Goal: Transaction & Acquisition: Book appointment/travel/reservation

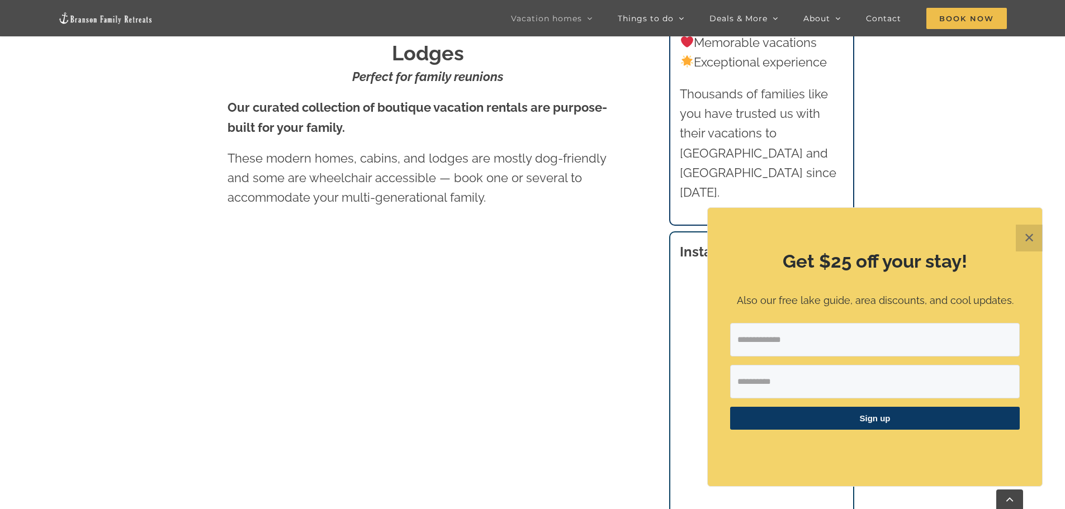
scroll to position [671, 0]
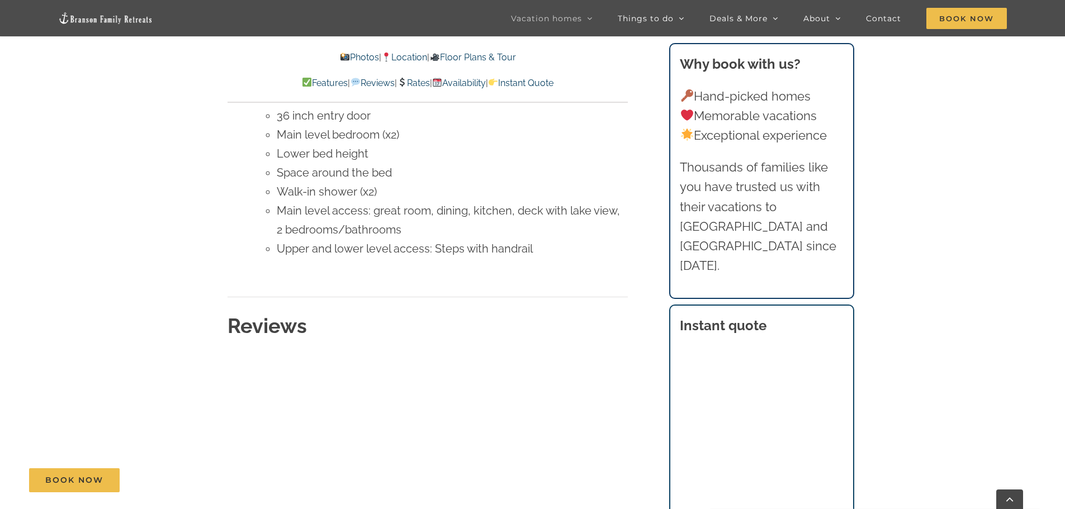
scroll to position [5030, 0]
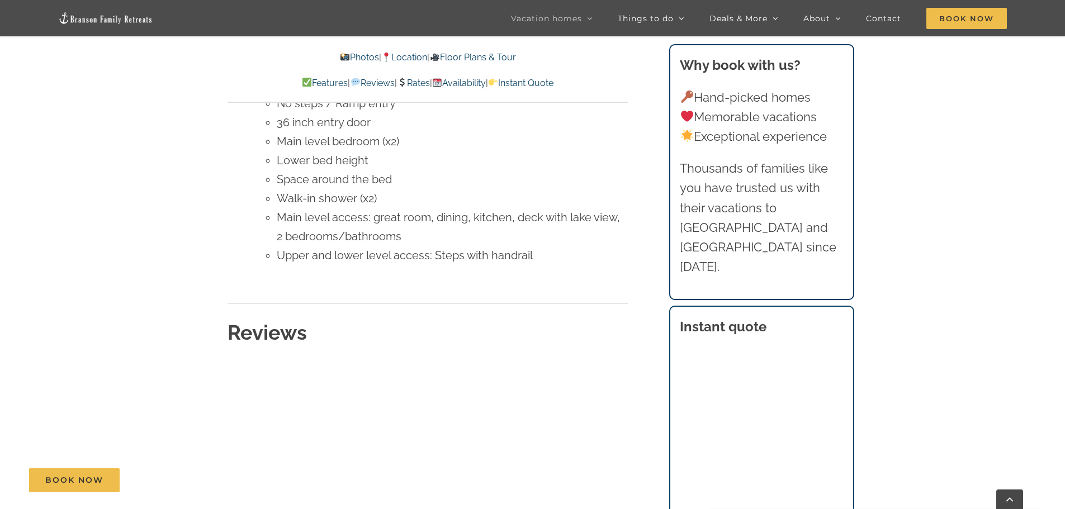
click at [738, 476] on div "Book Now" at bounding box center [541, 480] width 1024 height 24
click at [740, 474] on div "Book Now" at bounding box center [541, 480] width 1024 height 24
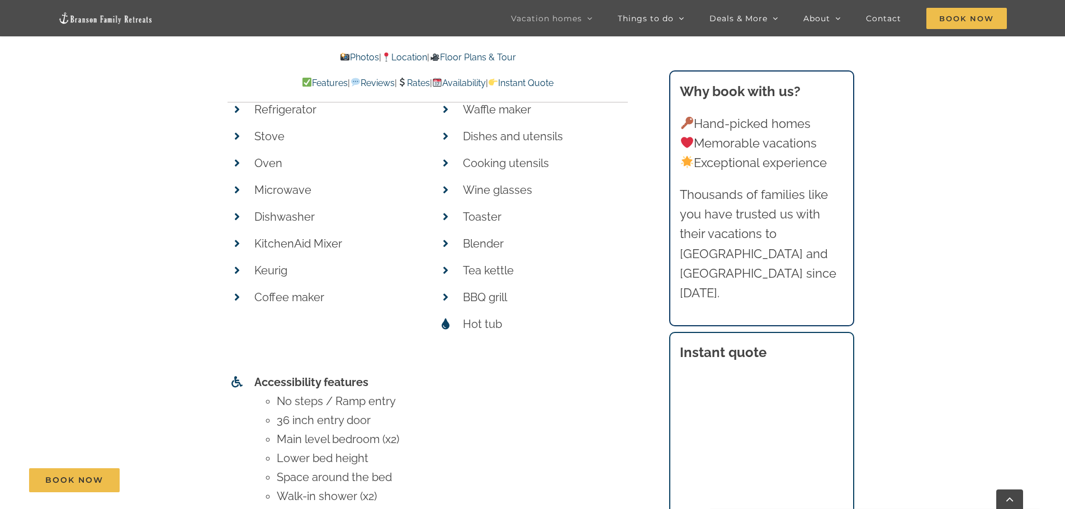
scroll to position [4471, 0]
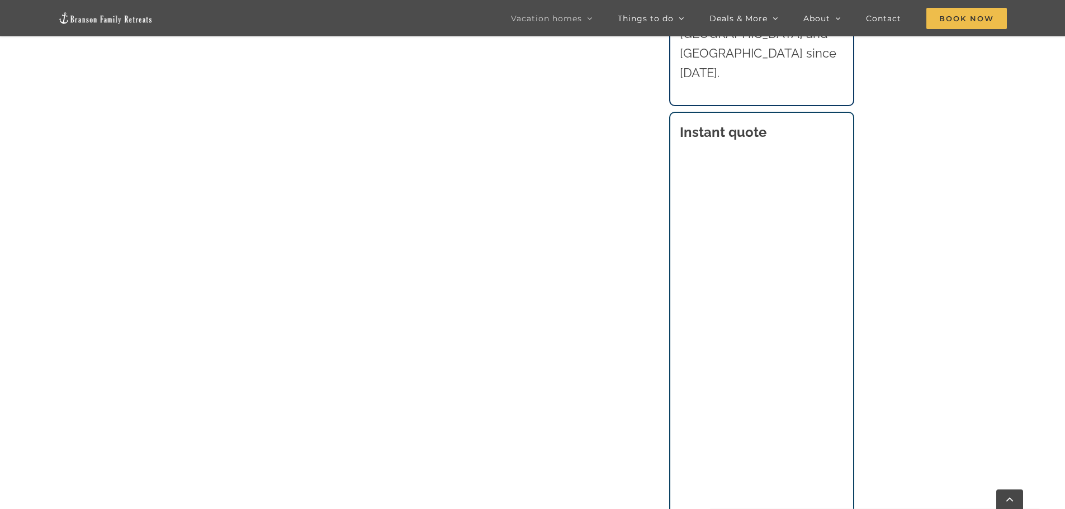
scroll to position [894, 0]
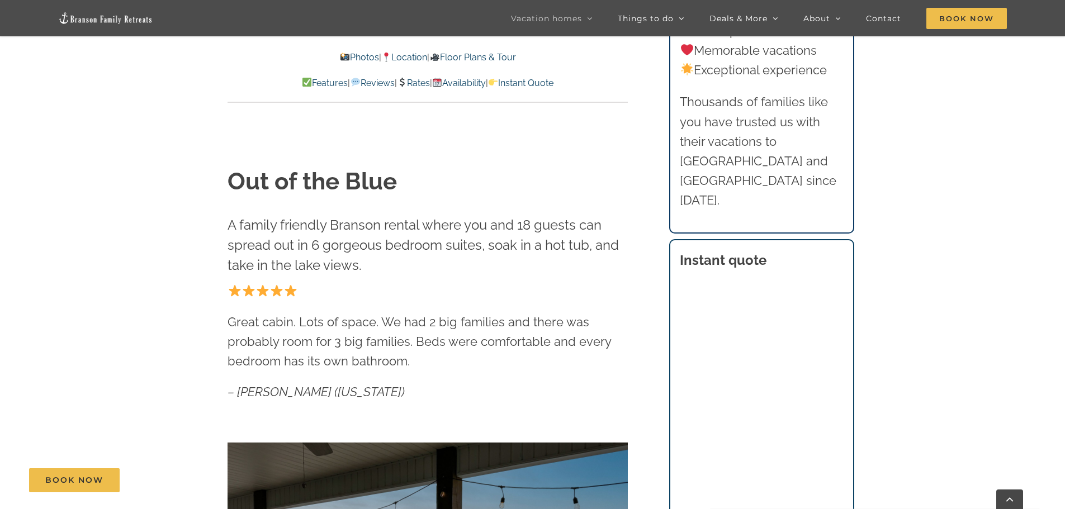
scroll to position [447, 0]
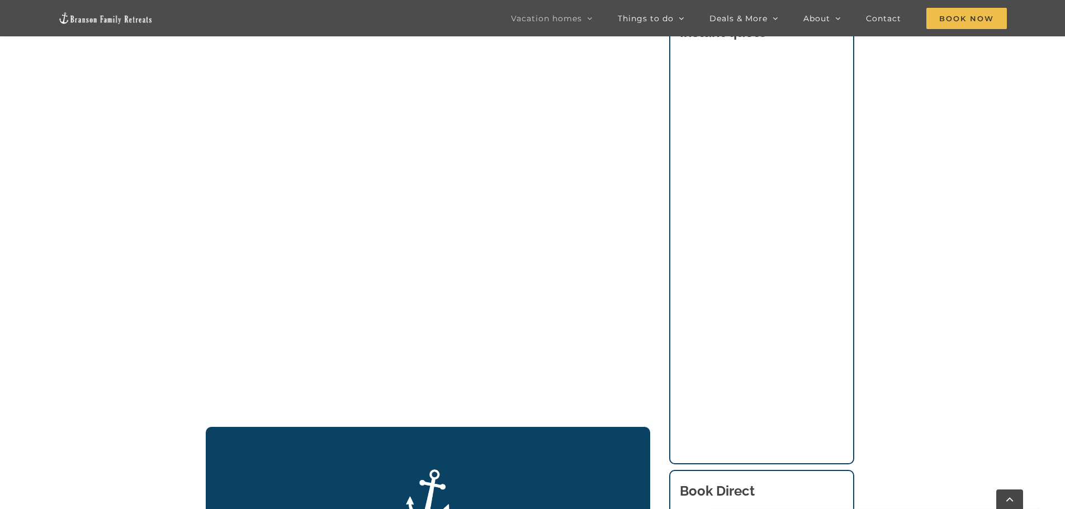
scroll to position [1341, 0]
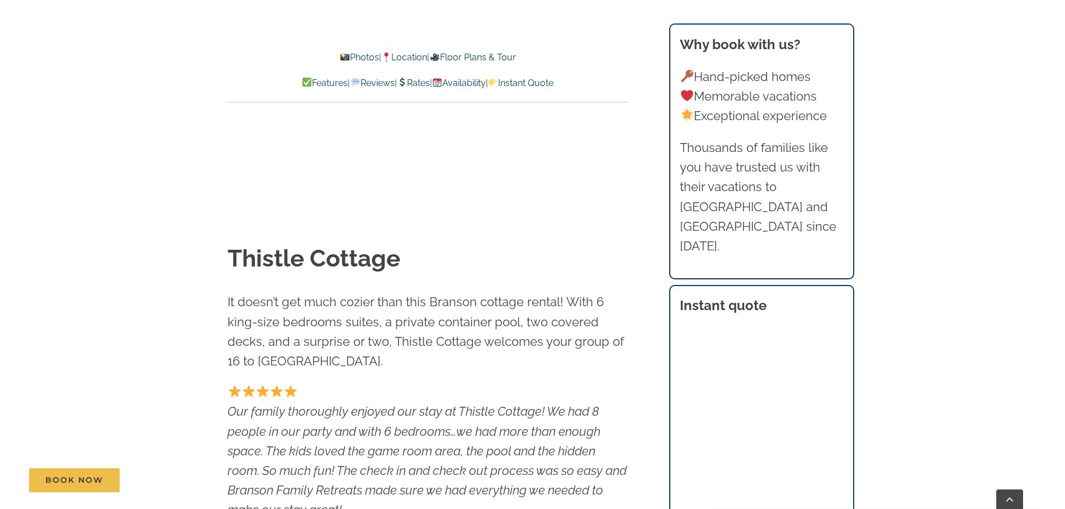
scroll to position [591, 0]
